Goal: Find specific page/section: Find specific page/section

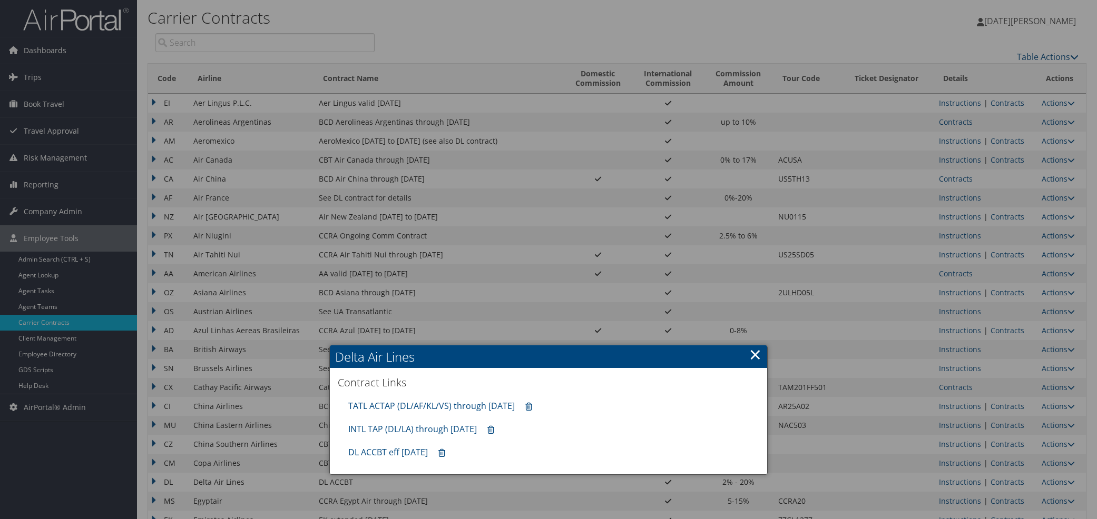
scroll to position [292, 0]
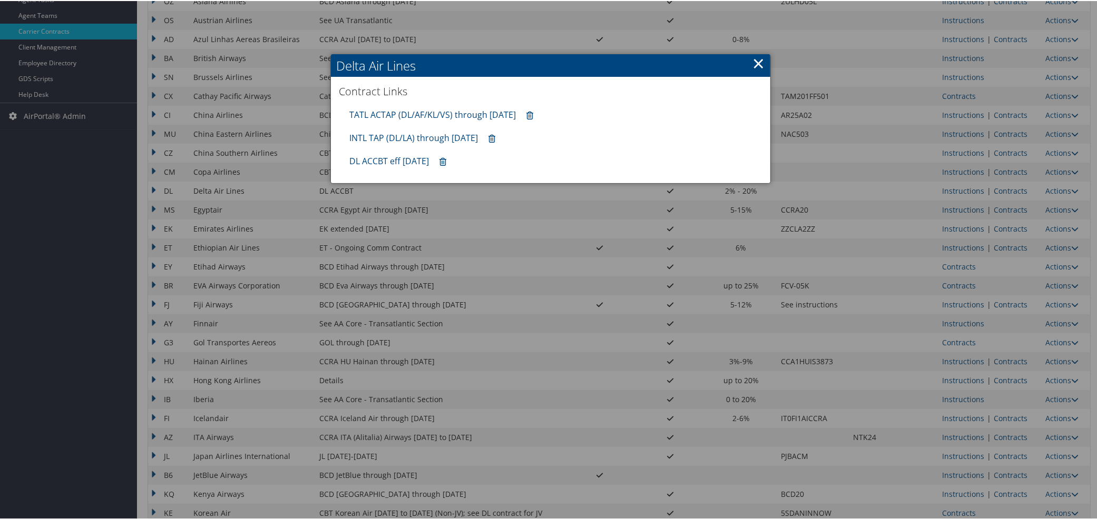
click at [755, 62] on link "×" at bounding box center [758, 62] width 12 height 21
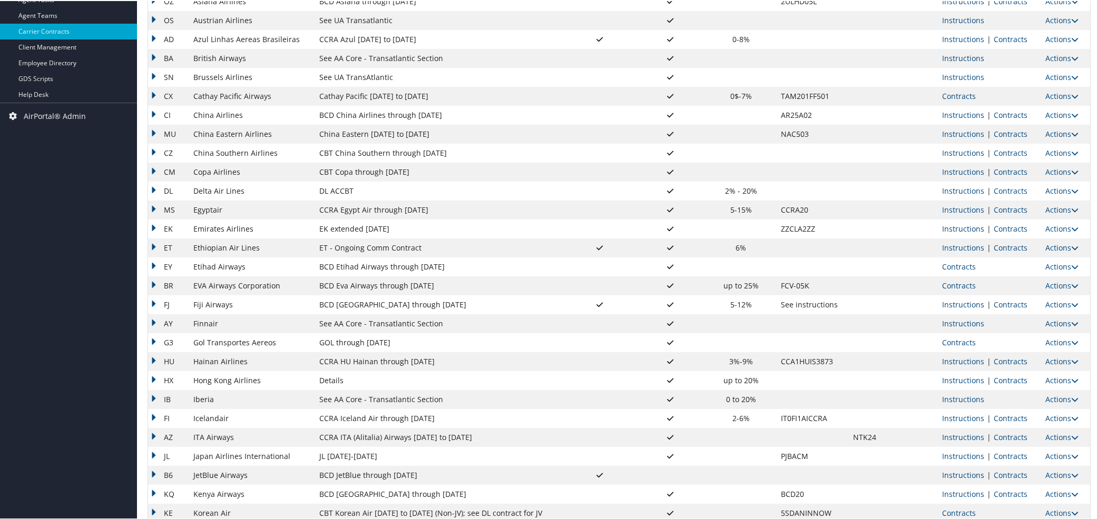
scroll to position [0, 0]
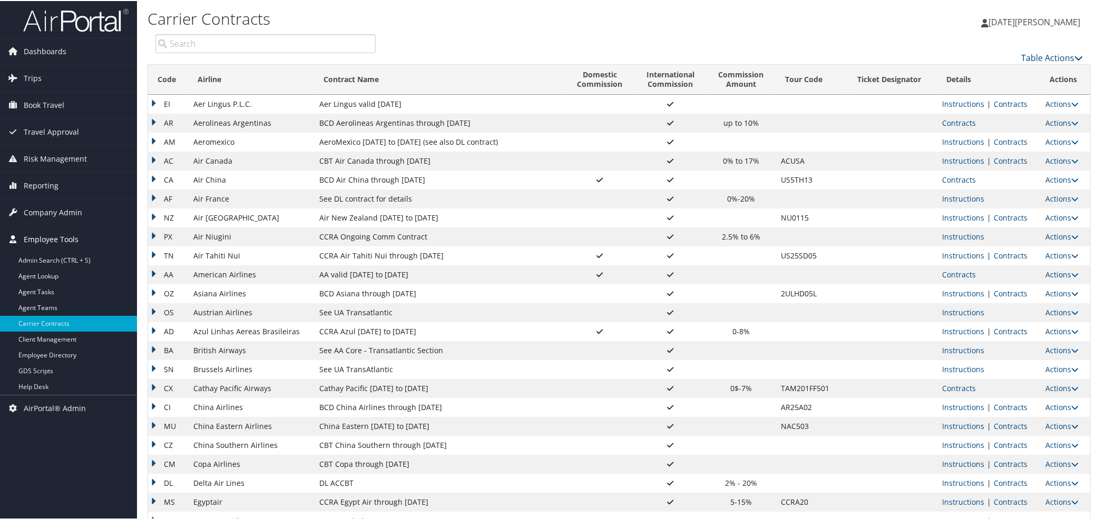
click at [50, 238] on span "Employee Tools" at bounding box center [51, 238] width 55 height 26
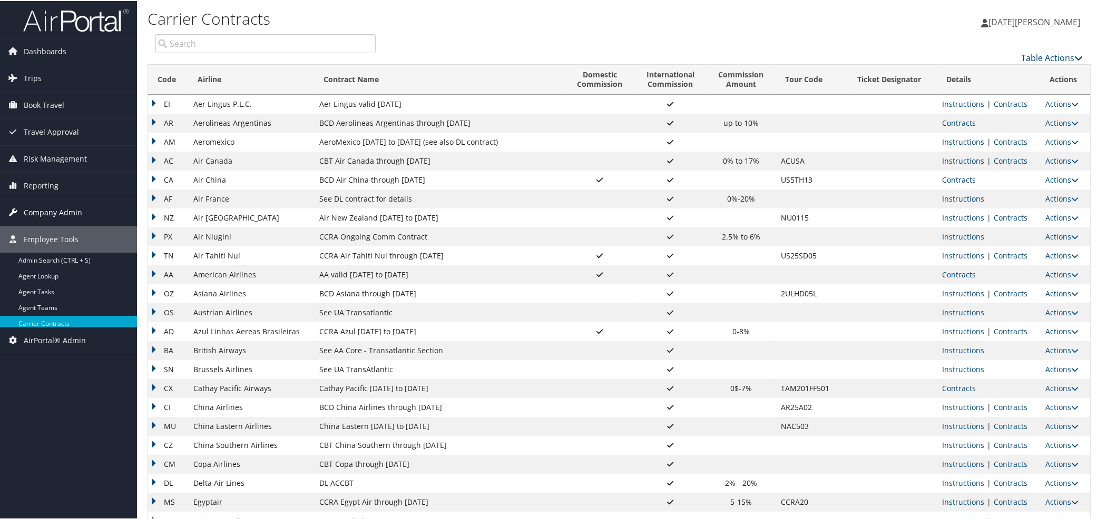
click at [46, 219] on span "Company Admin" at bounding box center [53, 212] width 58 height 26
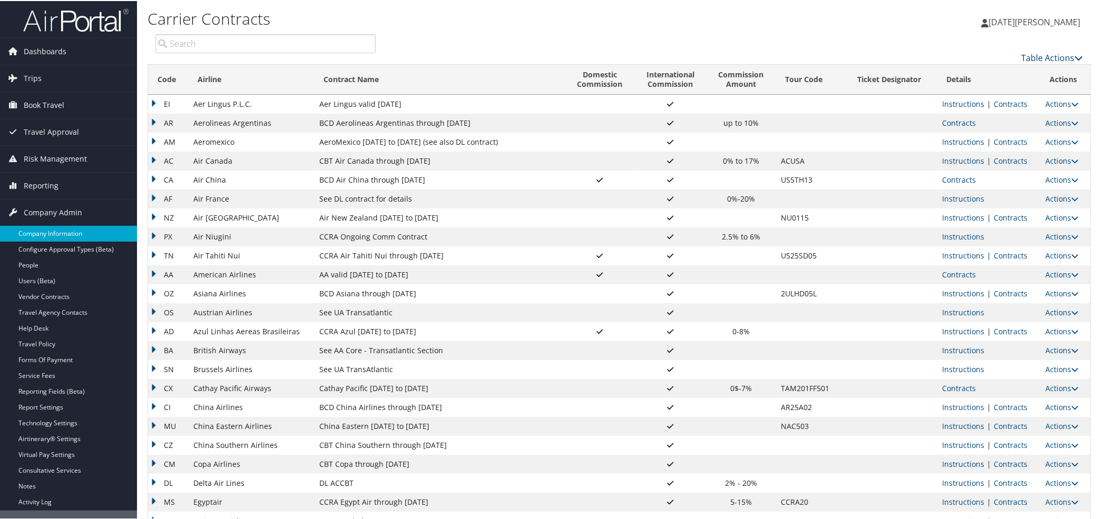
click at [48, 235] on link "Company Information" at bounding box center [68, 233] width 137 height 16
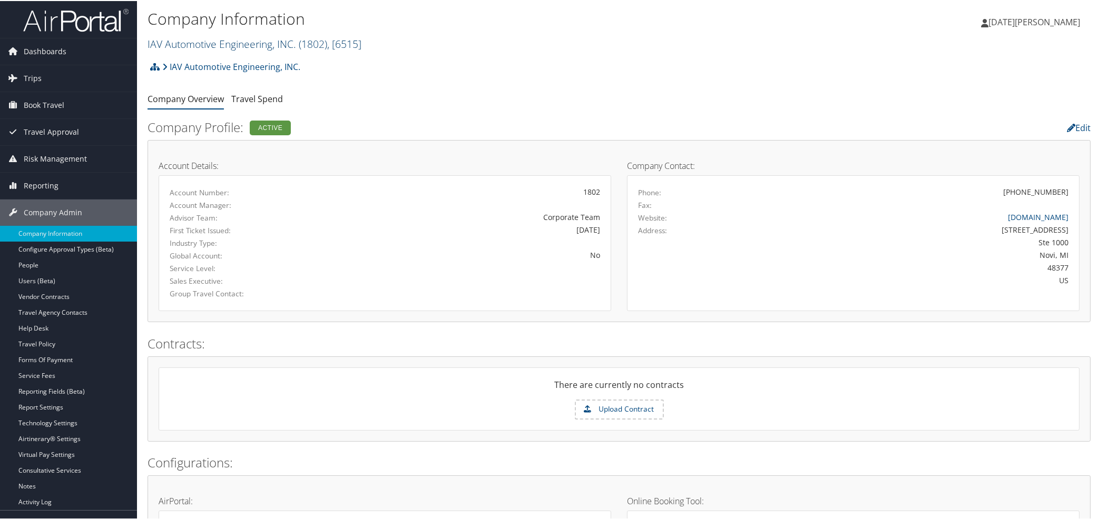
click at [223, 46] on link "IAV Automotive Engineering, INC. ( 1802 ) , [ 6515 ]" at bounding box center [255, 43] width 214 height 14
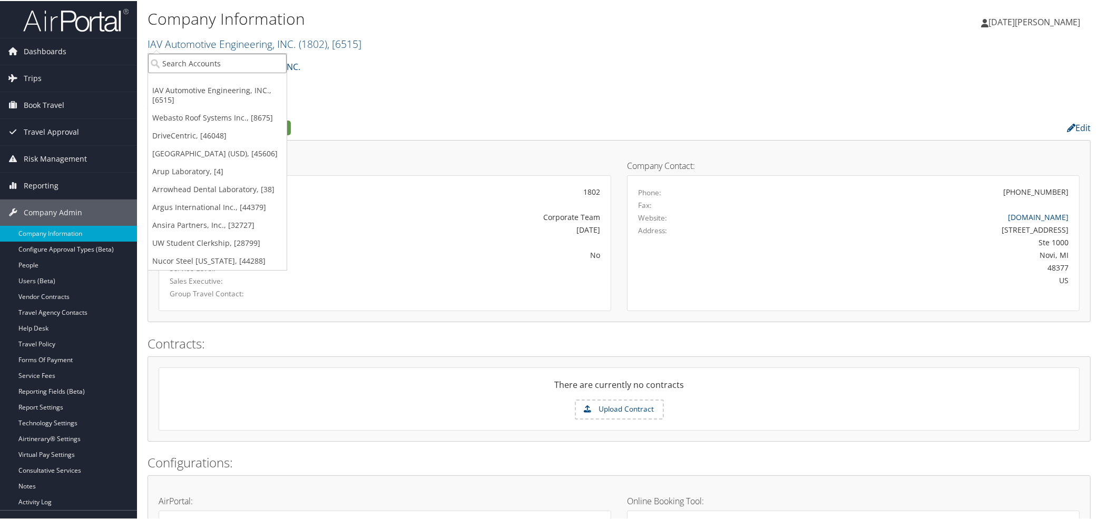
click at [225, 58] on input "search" at bounding box center [217, 62] width 139 height 19
paste input "44800"
type input "044800"
click at [185, 83] on div "Arup Laboratory (044800), [4]" at bounding box center [217, 81] width 150 height 9
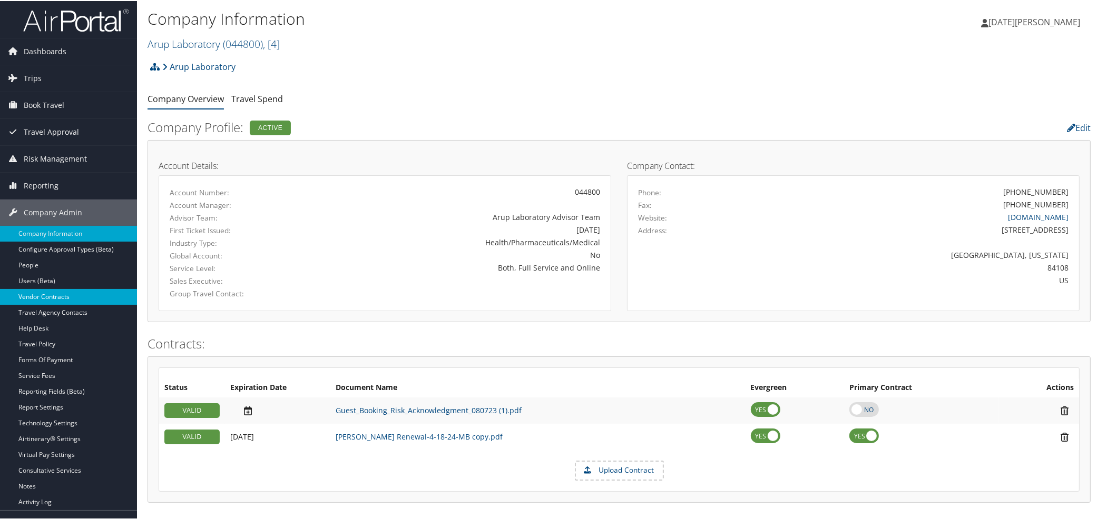
click at [41, 293] on link "Vendor Contracts" at bounding box center [68, 296] width 137 height 16
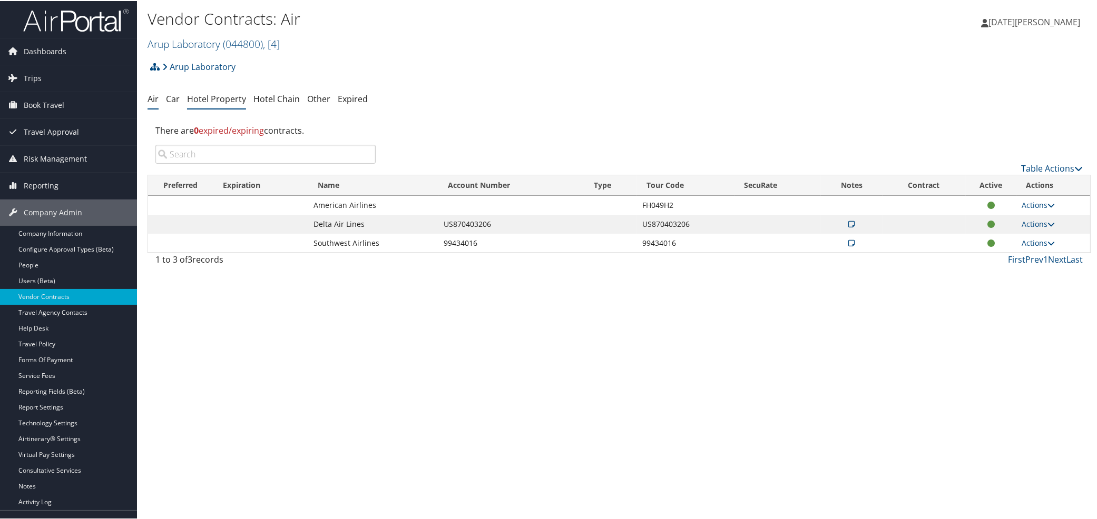
click at [228, 98] on link "Hotel Property" at bounding box center [216, 98] width 59 height 12
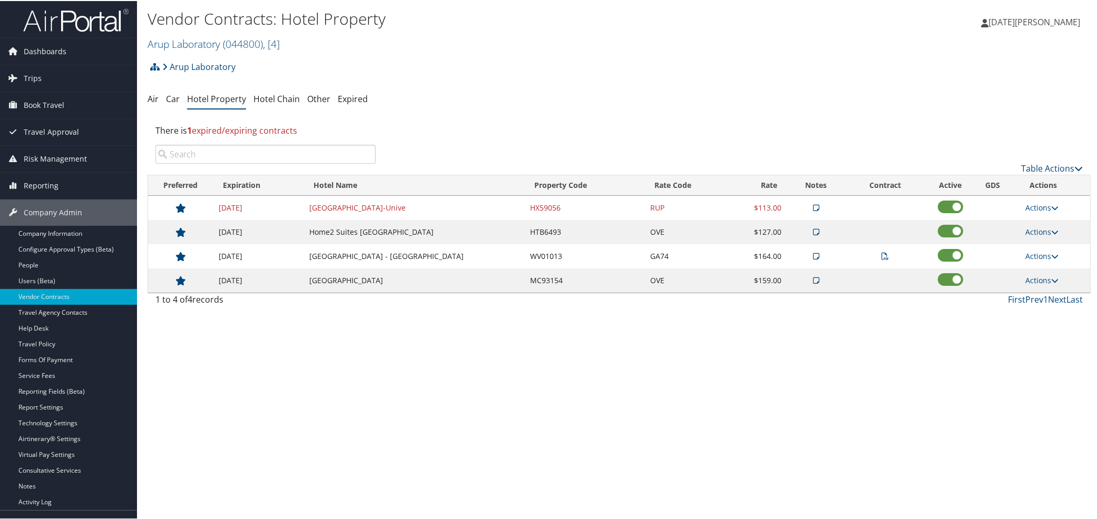
click at [813, 209] on icon at bounding box center [816, 206] width 6 height 7
click at [642, 53] on div "Vendor Contracts: Hotel Property Arup Laboratory ( 044800 ) , [ 4 ] IAV Automot…" at bounding box center [462, 30] width 629 height 50
click at [813, 232] on icon at bounding box center [816, 231] width 6 height 7
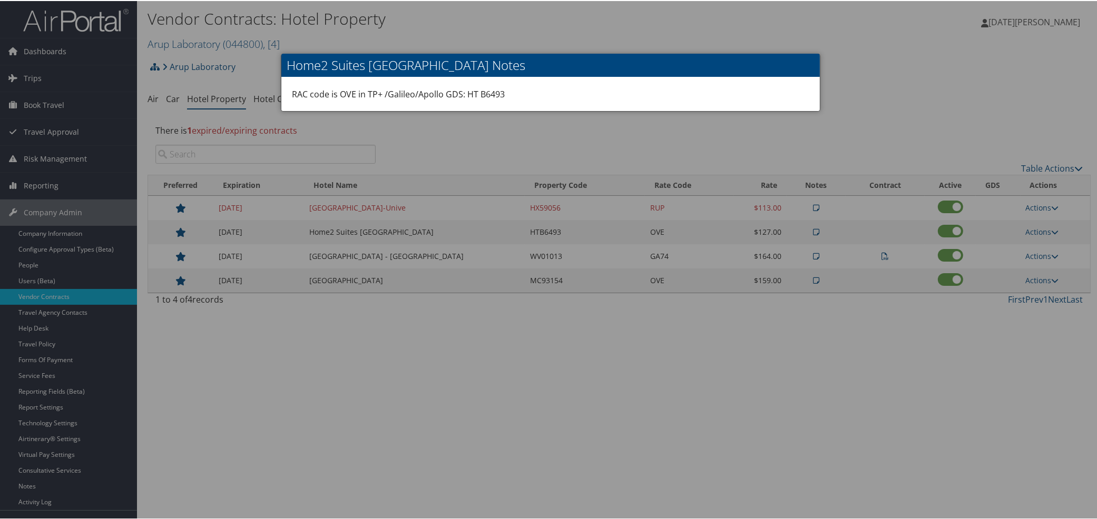
click at [544, 140] on div at bounding box center [550, 259] width 1101 height 519
